Goal: Information Seeking & Learning: Learn about a topic

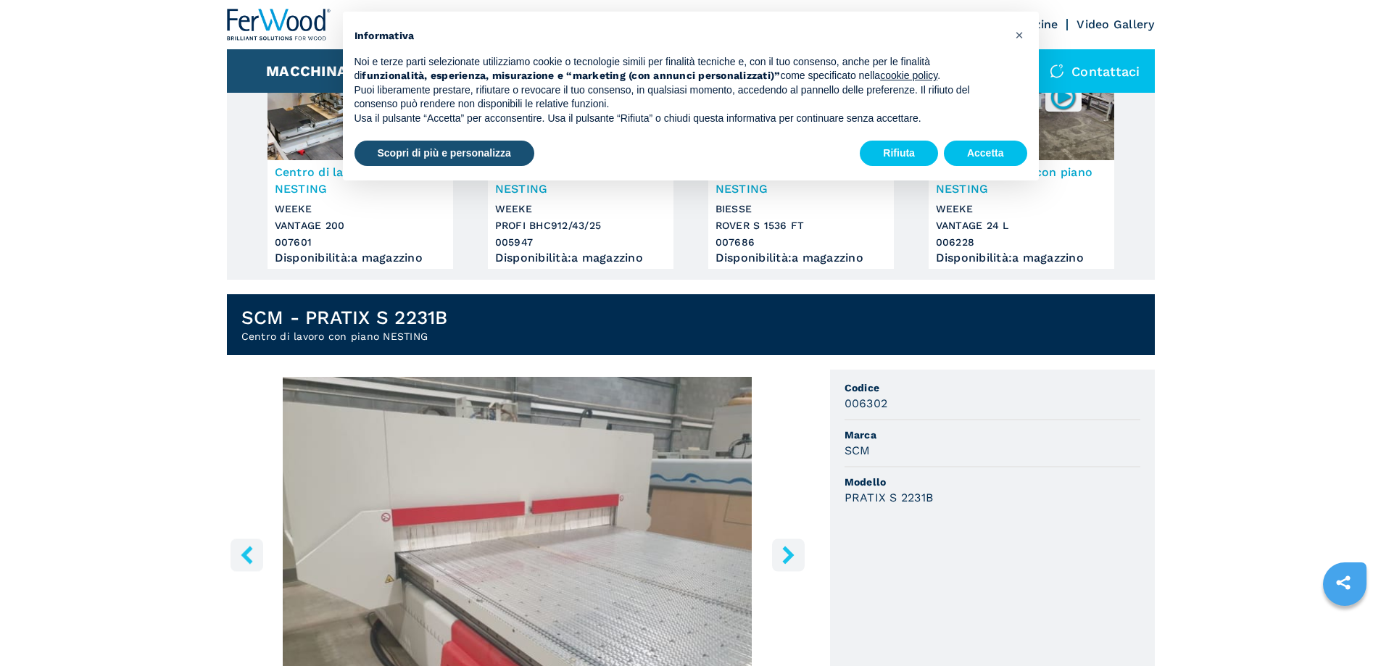
scroll to position [290, 0]
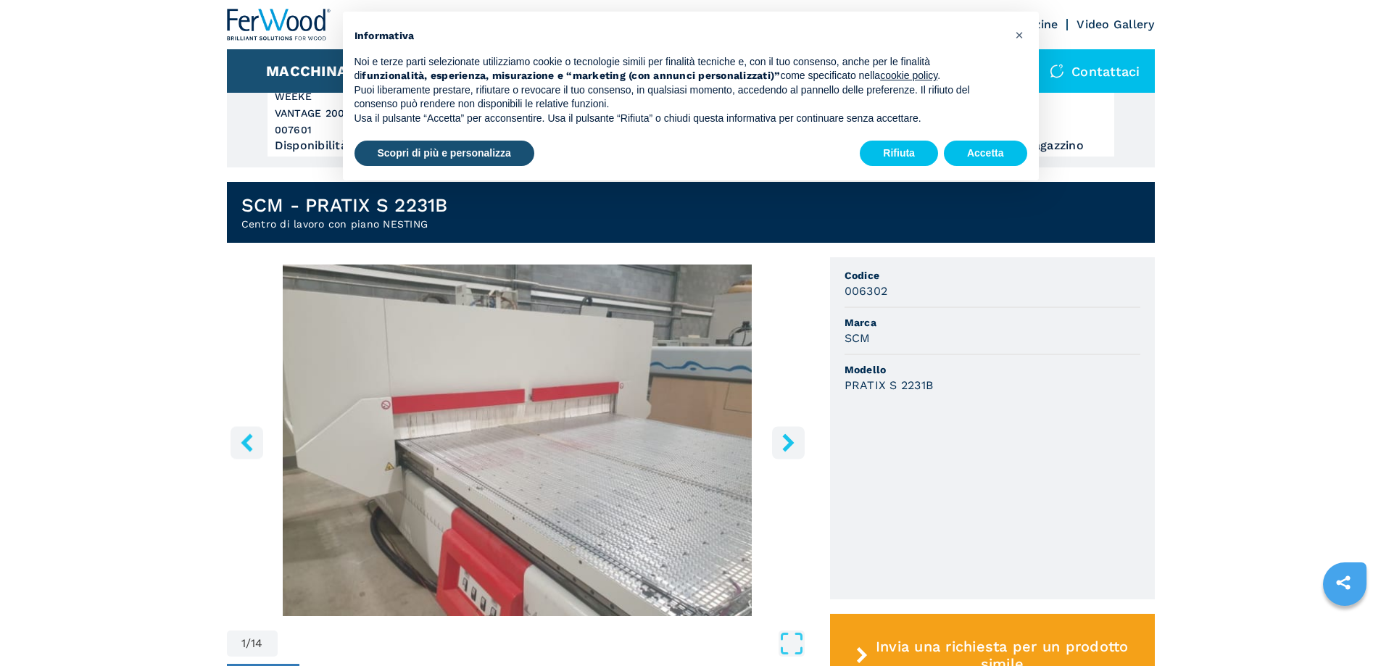
click at [791, 437] on icon "right-button" at bounding box center [788, 442] width 18 height 18
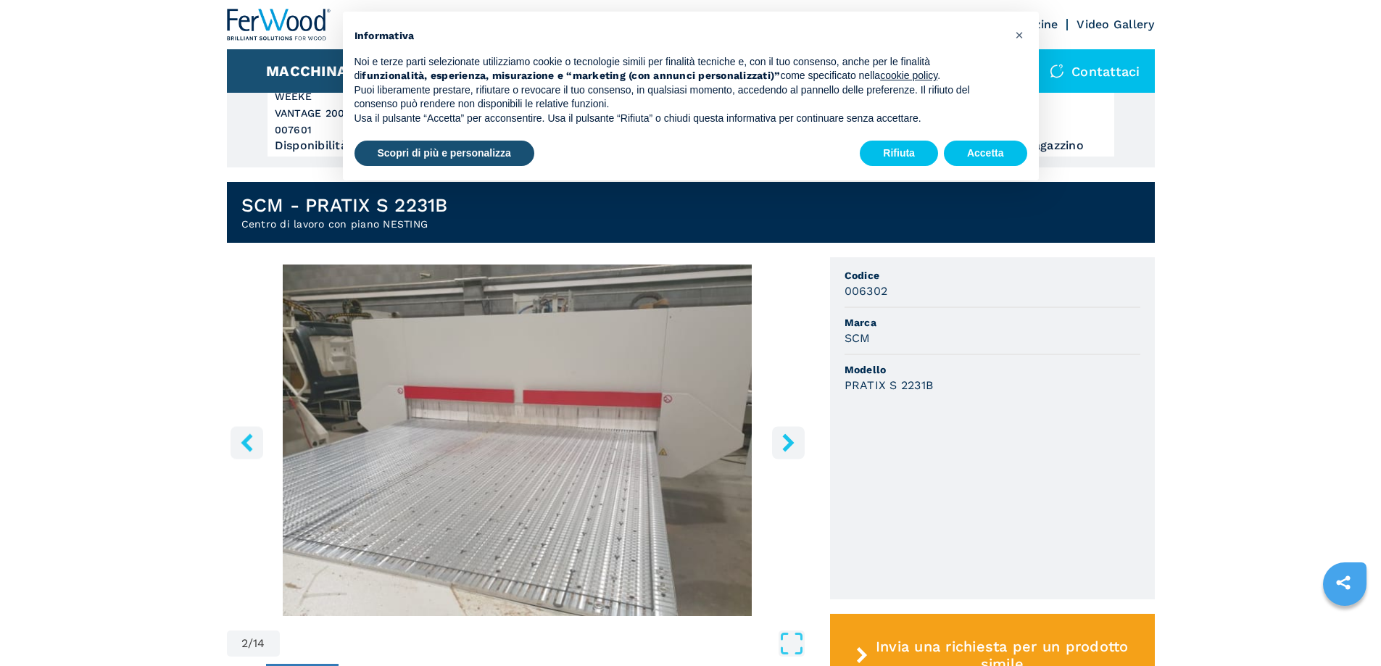
click at [792, 438] on icon "right-button" at bounding box center [788, 442] width 18 height 18
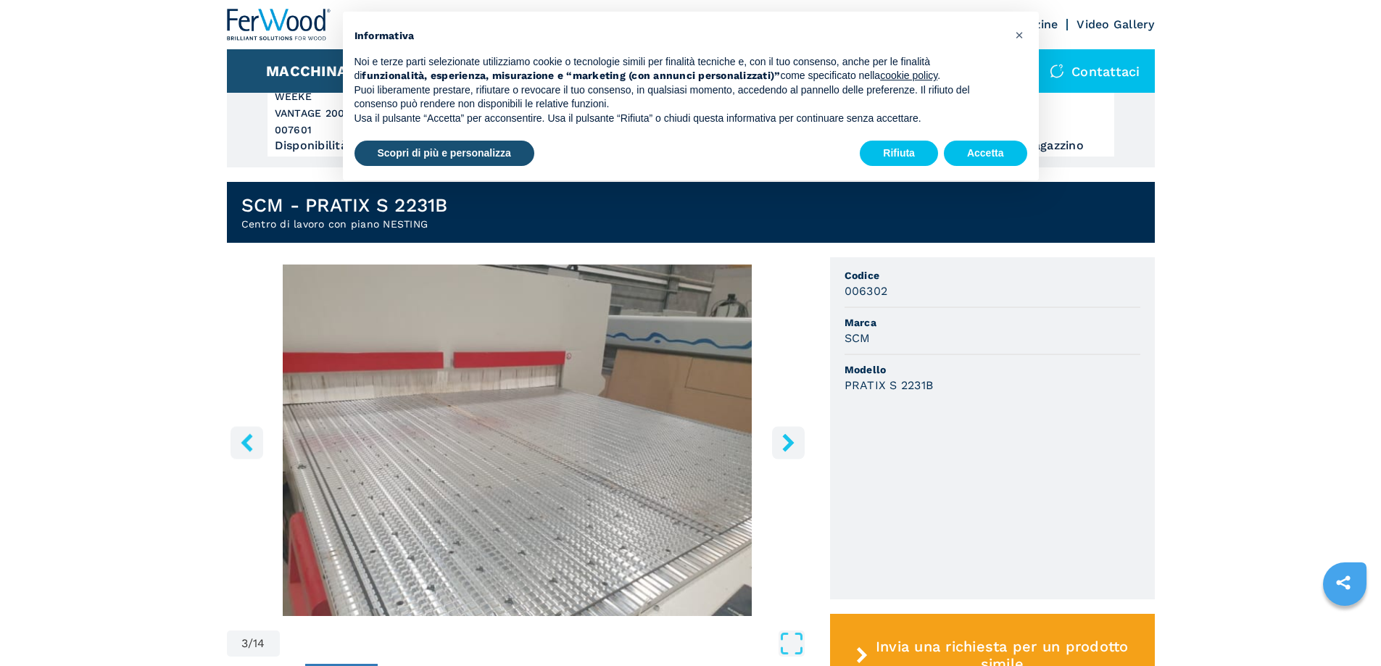
click at [792, 438] on icon "right-button" at bounding box center [788, 442] width 18 height 18
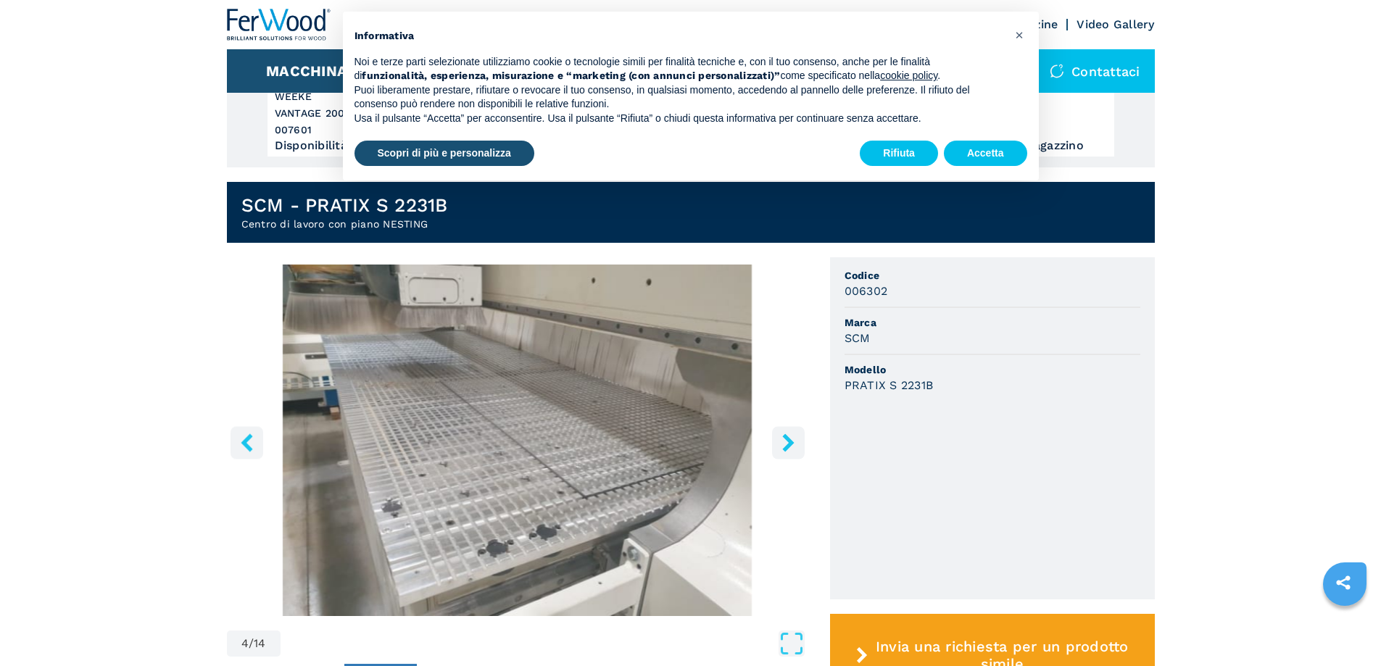
click at [792, 438] on icon "right-button" at bounding box center [788, 442] width 18 height 18
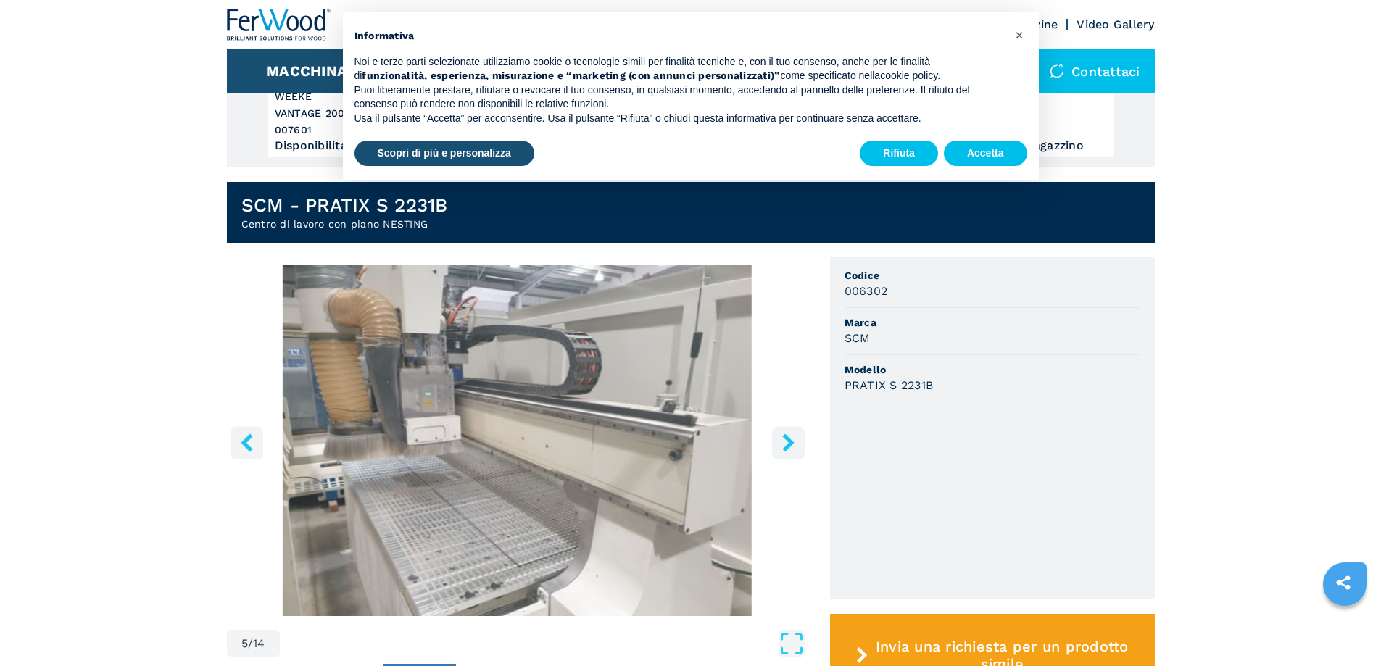
click at [792, 438] on icon "right-button" at bounding box center [788, 442] width 18 height 18
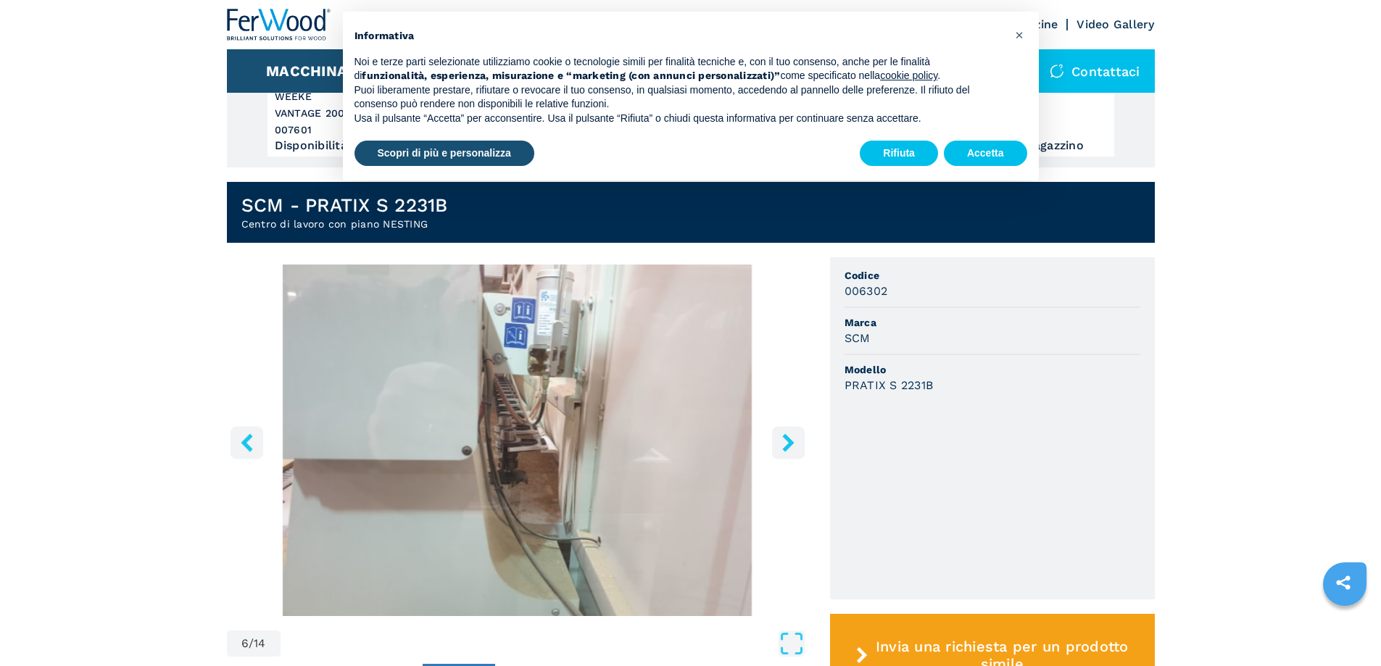
click at [792, 438] on icon "right-button" at bounding box center [788, 442] width 18 height 18
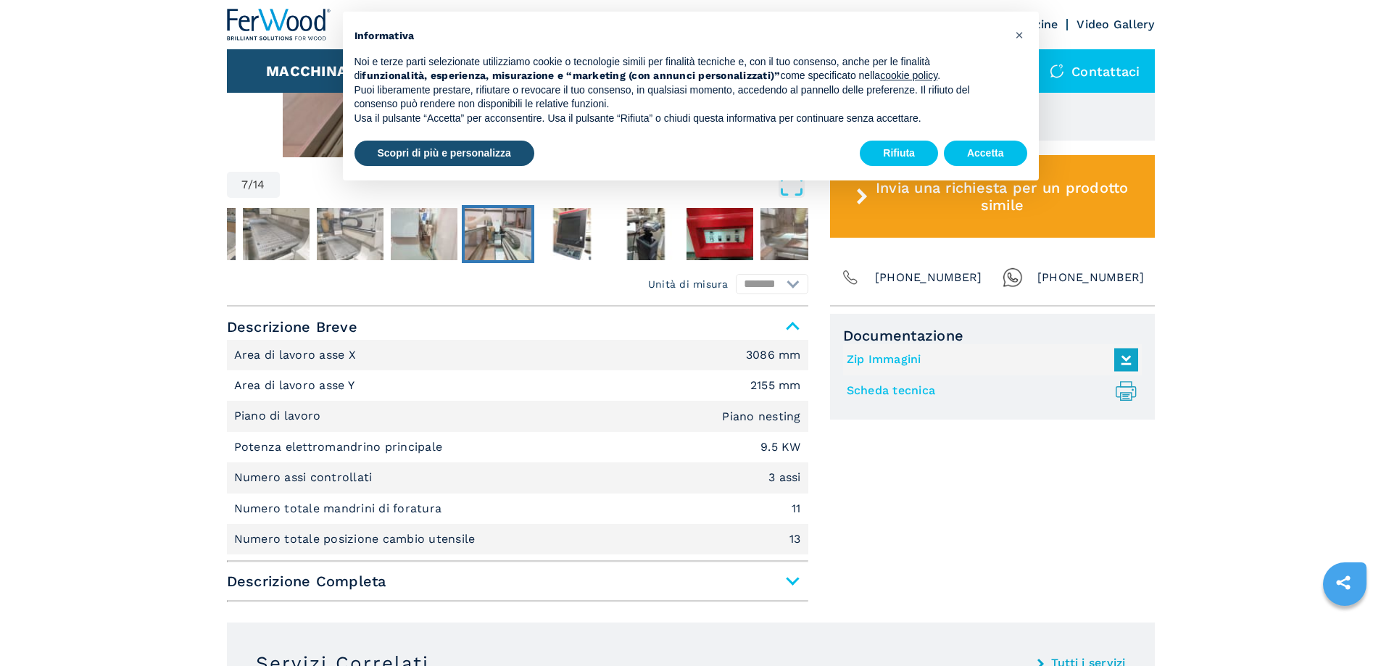
scroll to position [797, 0]
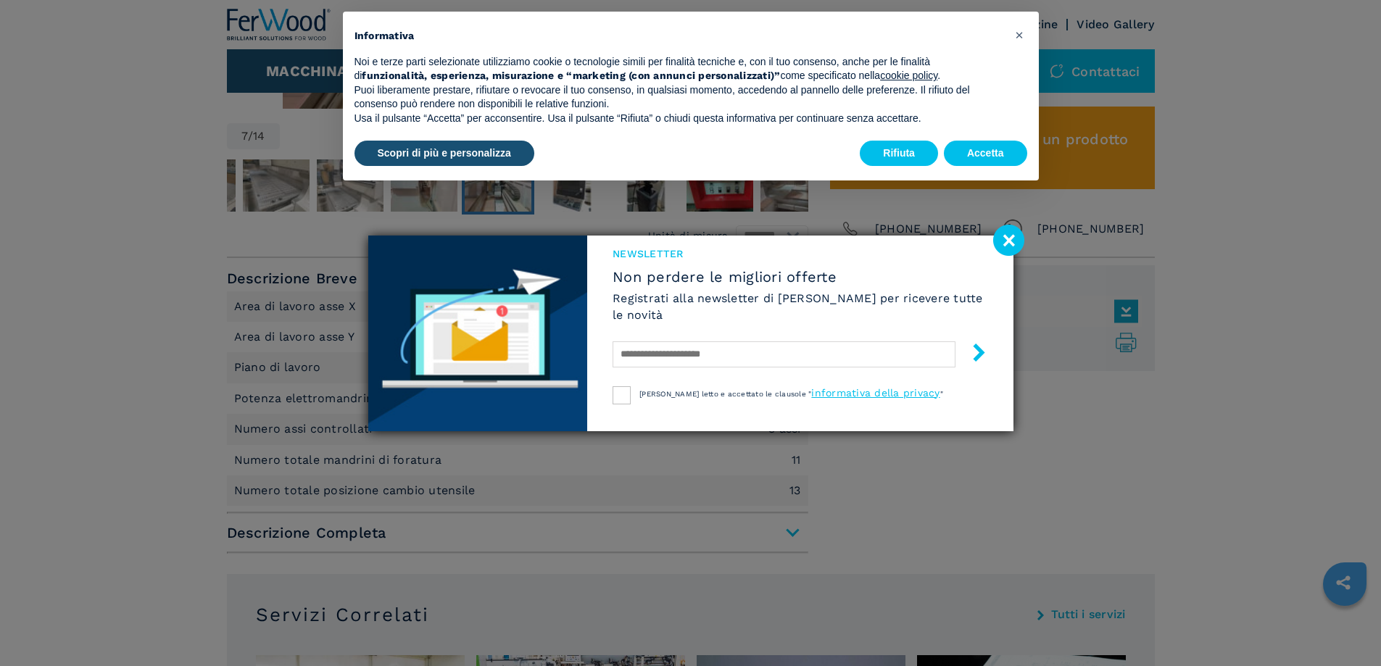
click at [1008, 236] on image at bounding box center [1008, 240] width 31 height 31
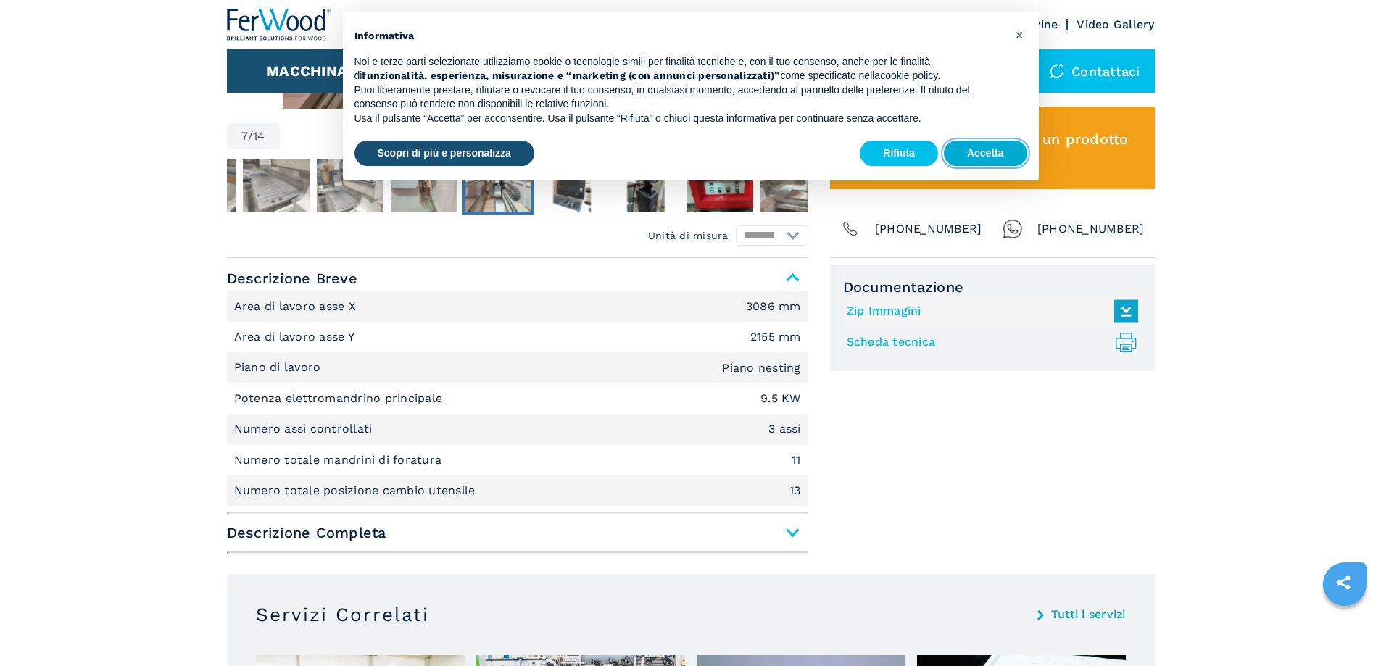
click at [989, 151] on button "Accetta" at bounding box center [985, 154] width 83 height 26
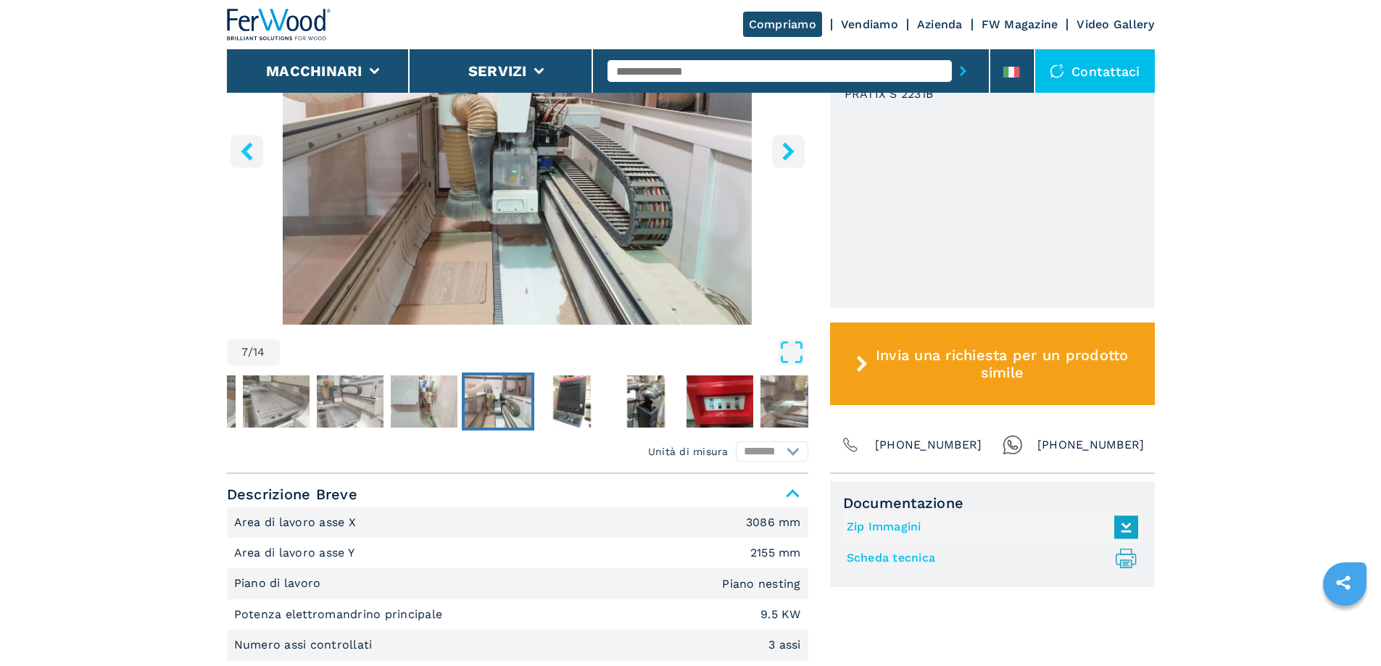
scroll to position [580, 0]
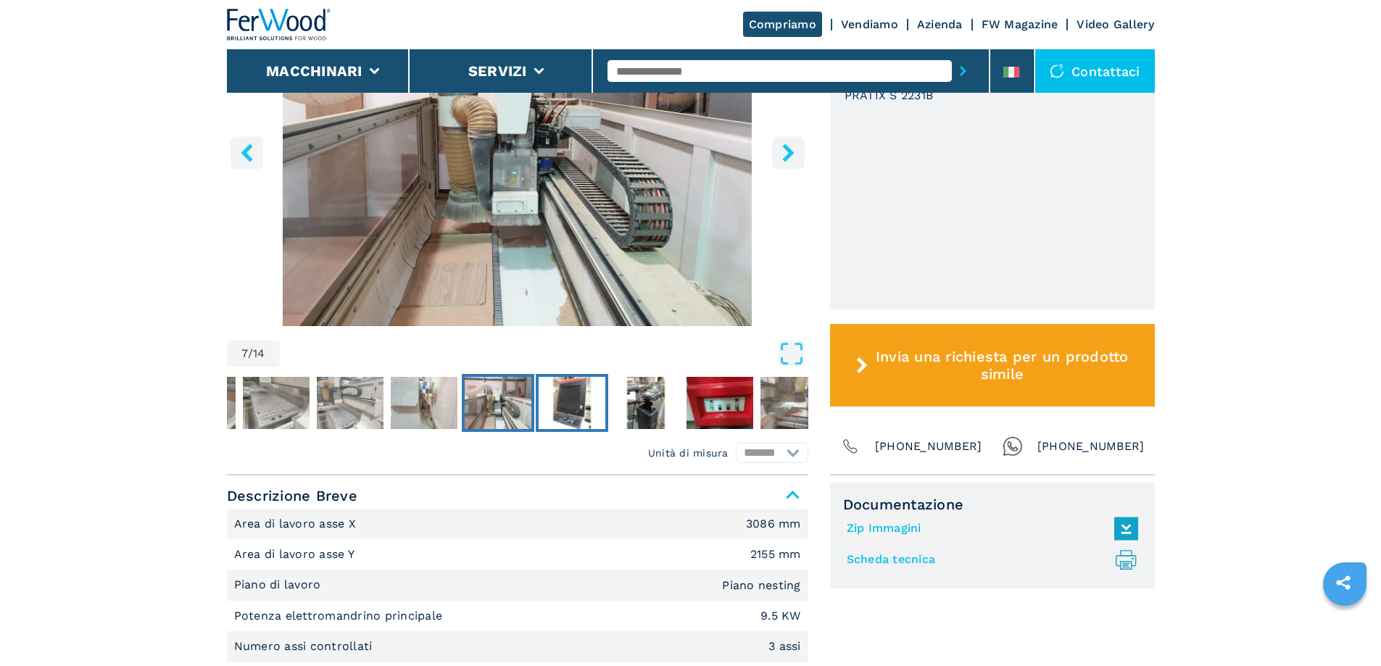
click at [566, 396] on img "Go to Slide 8" at bounding box center [572, 403] width 67 height 52
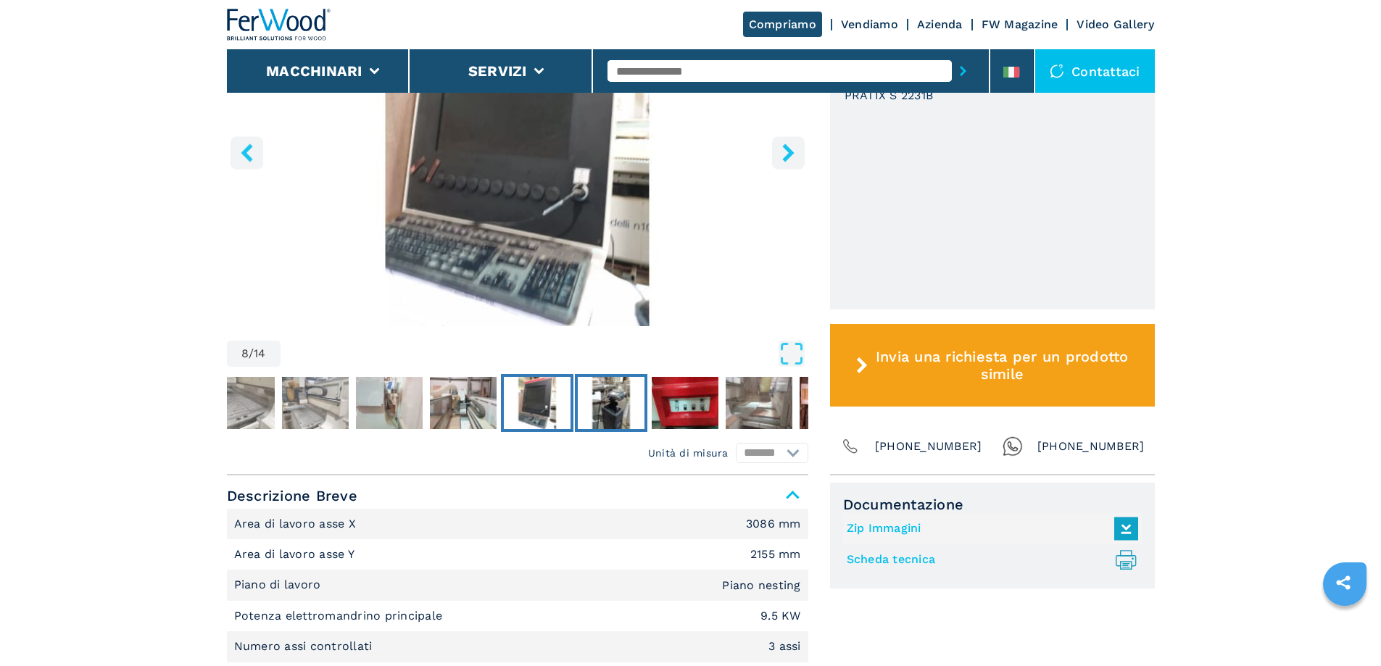
click at [623, 394] on img "Go to Slide 9" at bounding box center [611, 403] width 67 height 52
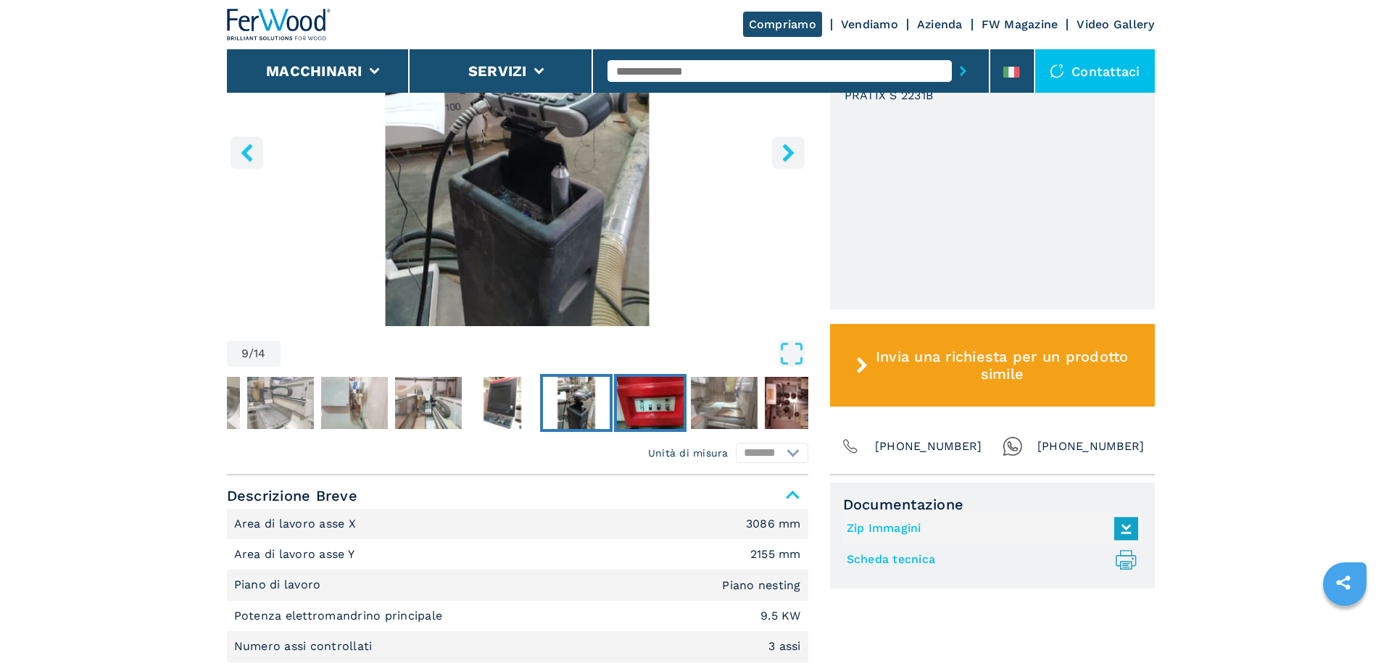
click at [660, 402] on img "Go to Slide 10" at bounding box center [650, 403] width 67 height 52
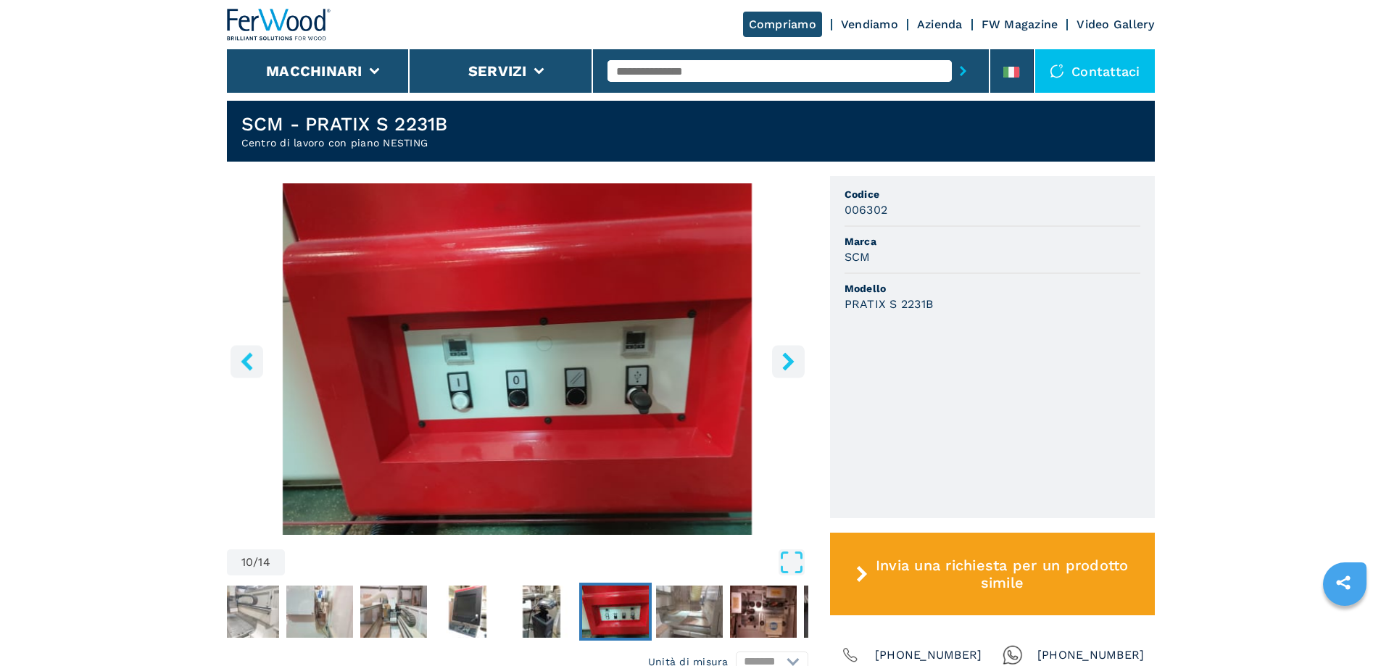
scroll to position [362, 0]
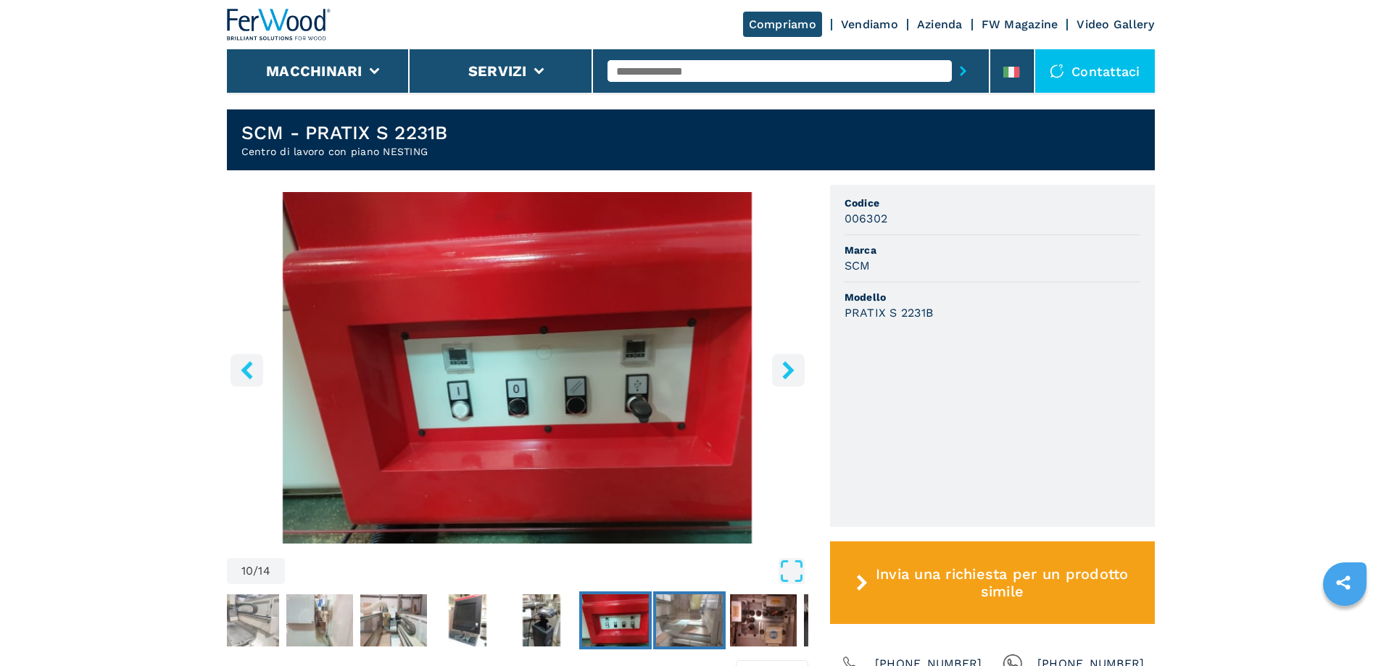
click at [692, 620] on img "Go to Slide 11" at bounding box center [689, 620] width 67 height 52
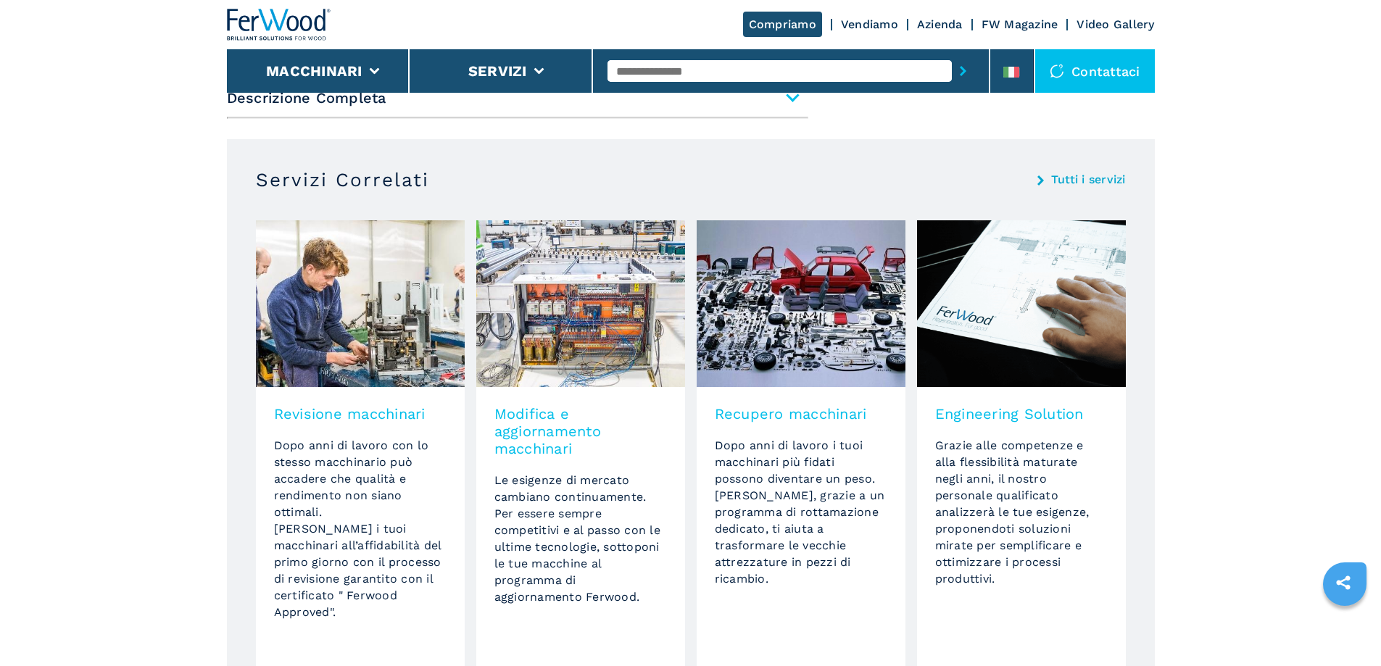
scroll to position [870, 0]
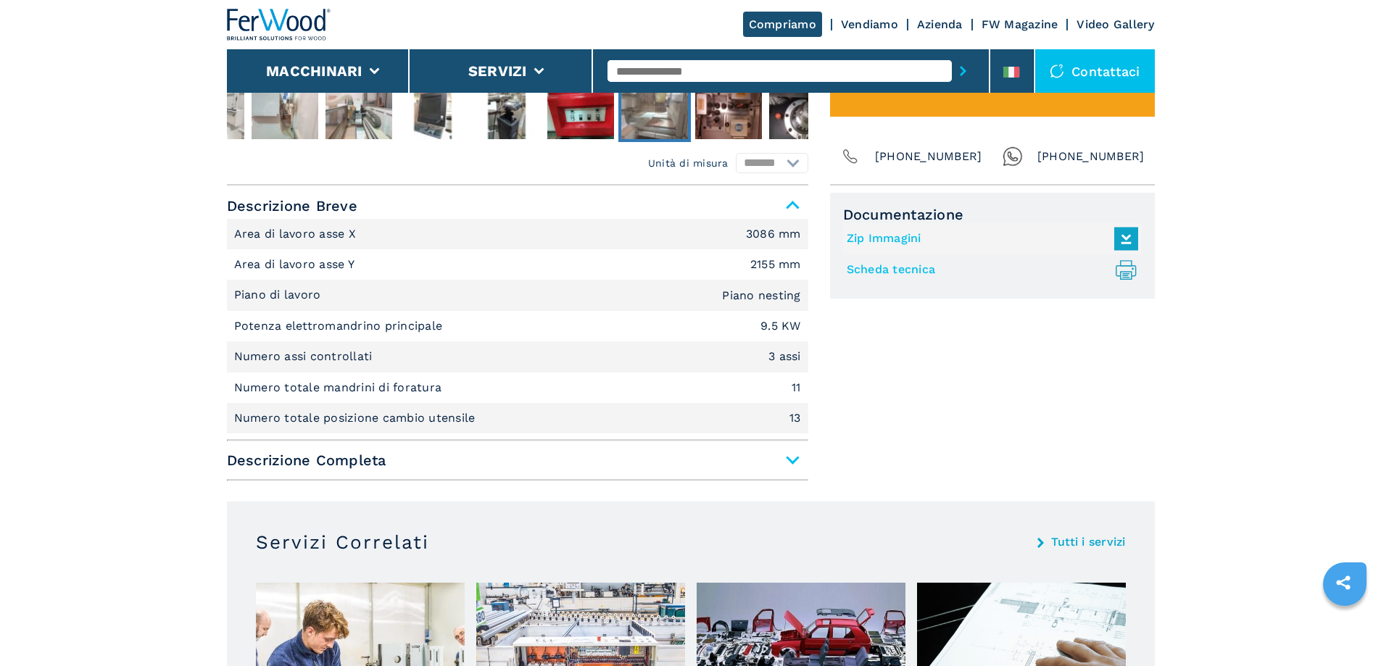
click at [789, 460] on span "Descrizione Completa" at bounding box center [517, 460] width 581 height 26
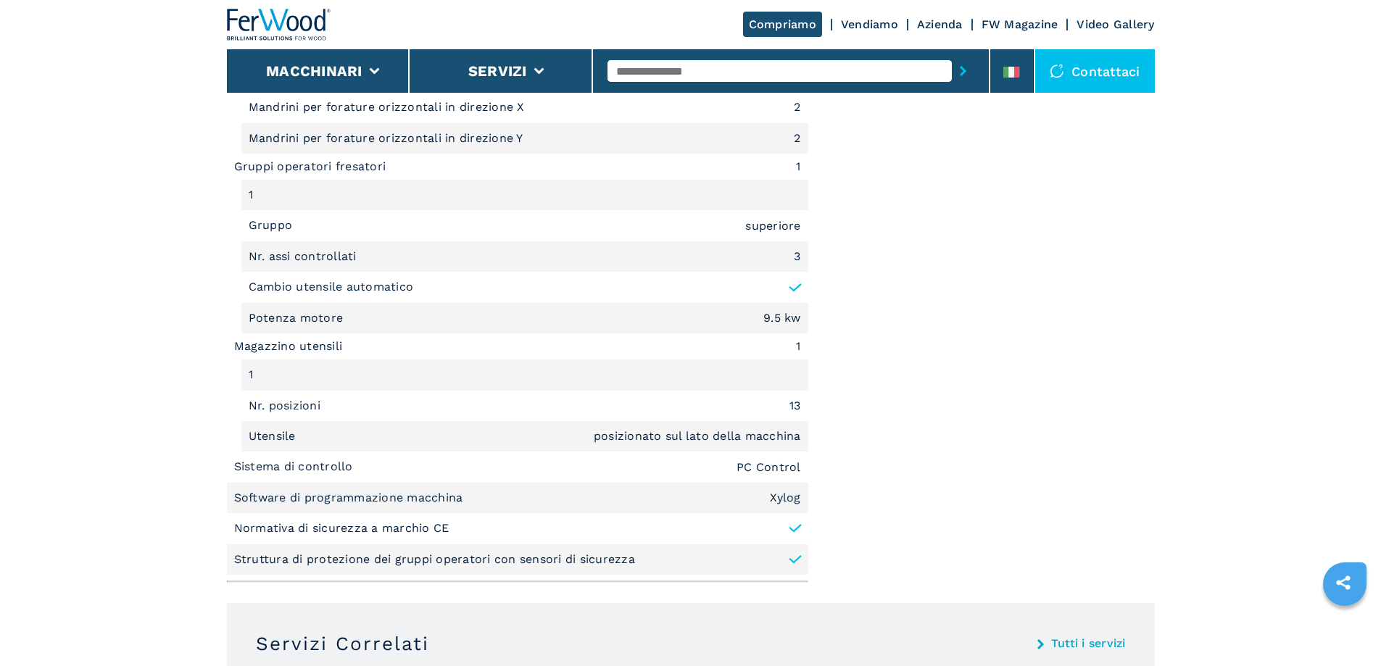
scroll to position [1667, 0]
